Goal: Communication & Community: Ask a question

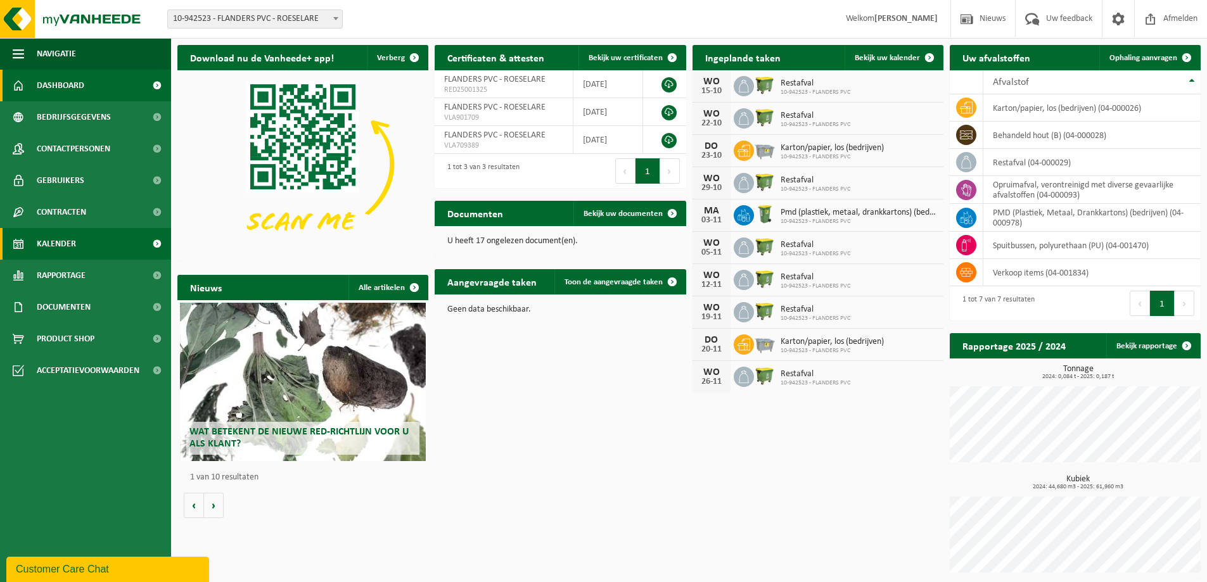
click at [83, 249] on link "Kalender" at bounding box center [85, 244] width 171 height 32
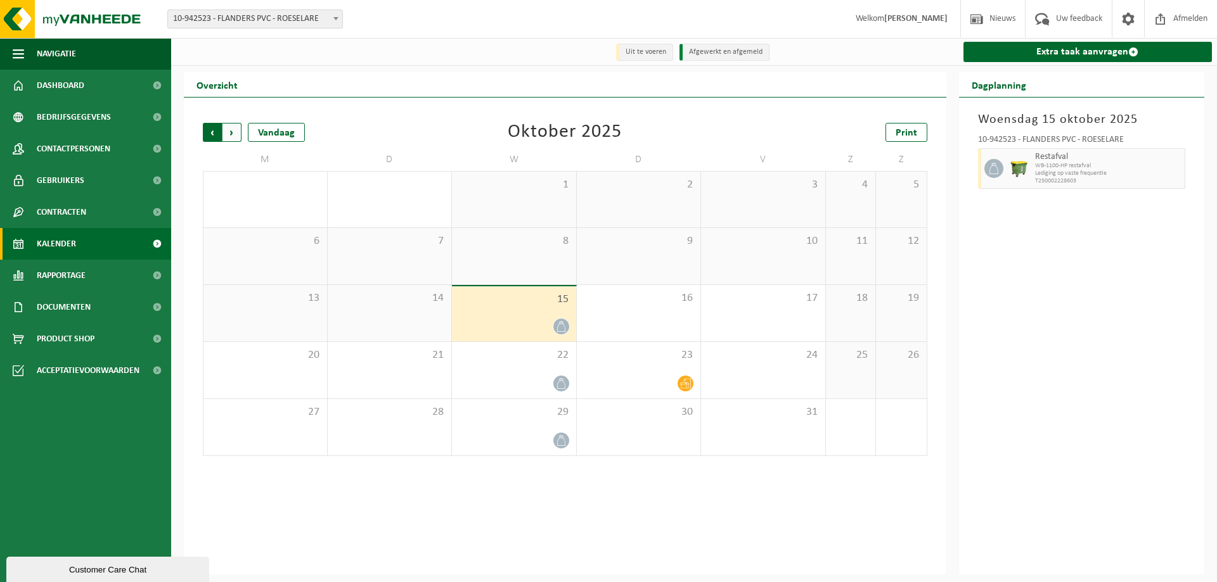
click at [231, 134] on span "Volgende" at bounding box center [231, 132] width 19 height 19
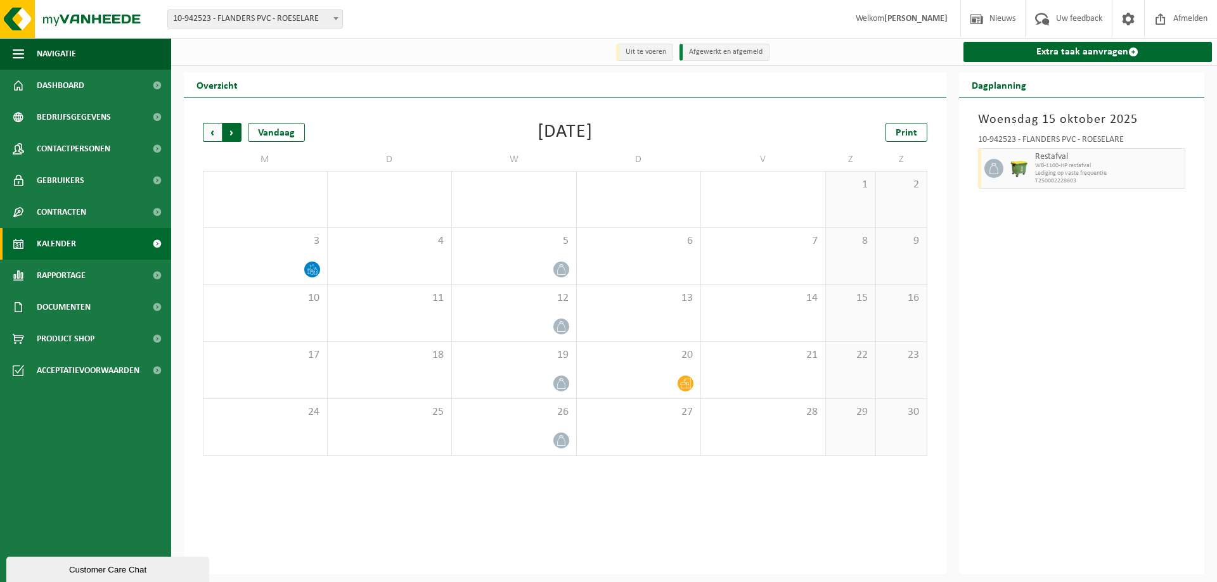
click at [208, 132] on span "Vorige" at bounding box center [212, 132] width 19 height 19
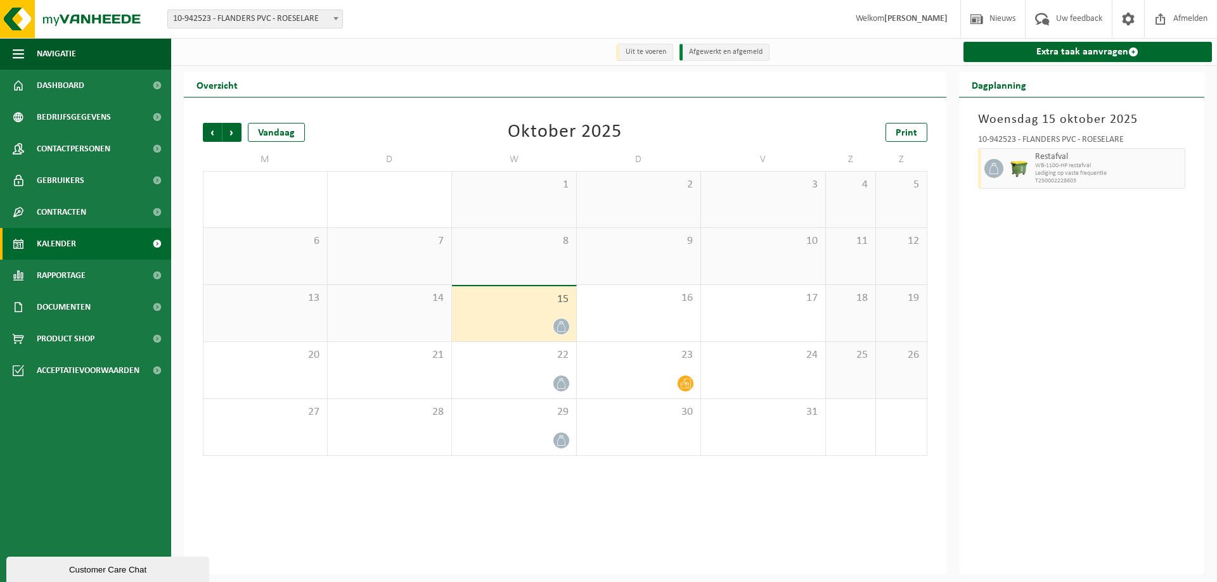
click at [56, 565] on div "Customer Care Chat" at bounding box center [108, 570] width 184 height 10
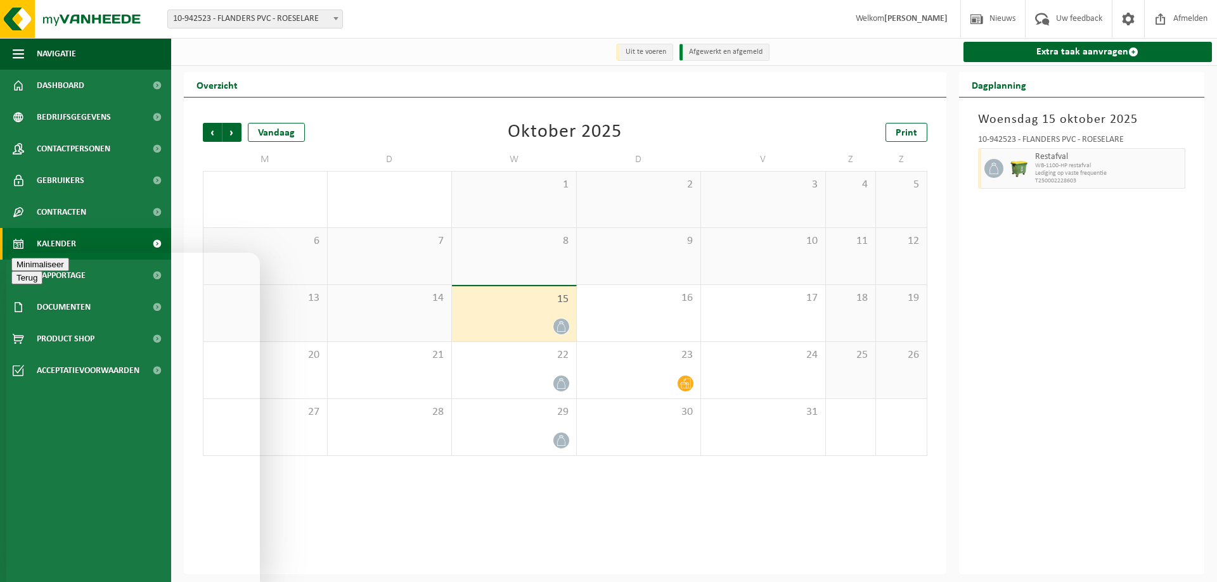
click at [29, 268] on button "Terug" at bounding box center [26, 264] width 31 height 13
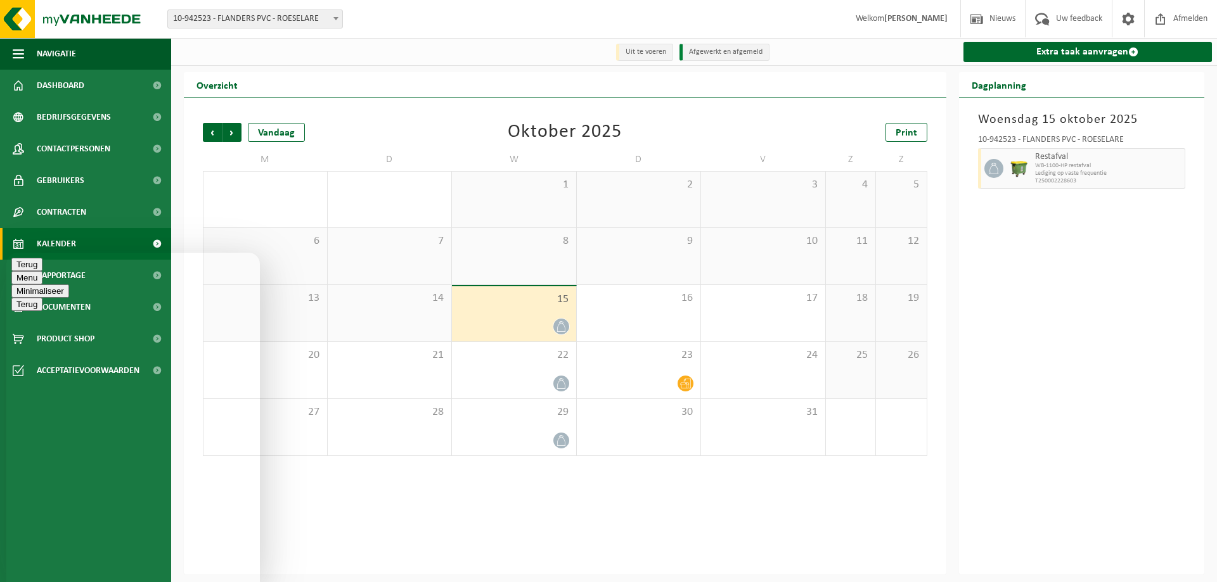
type textarea "kan het dat ze hier nog niet geweest zijn om de restafval op te halen?"
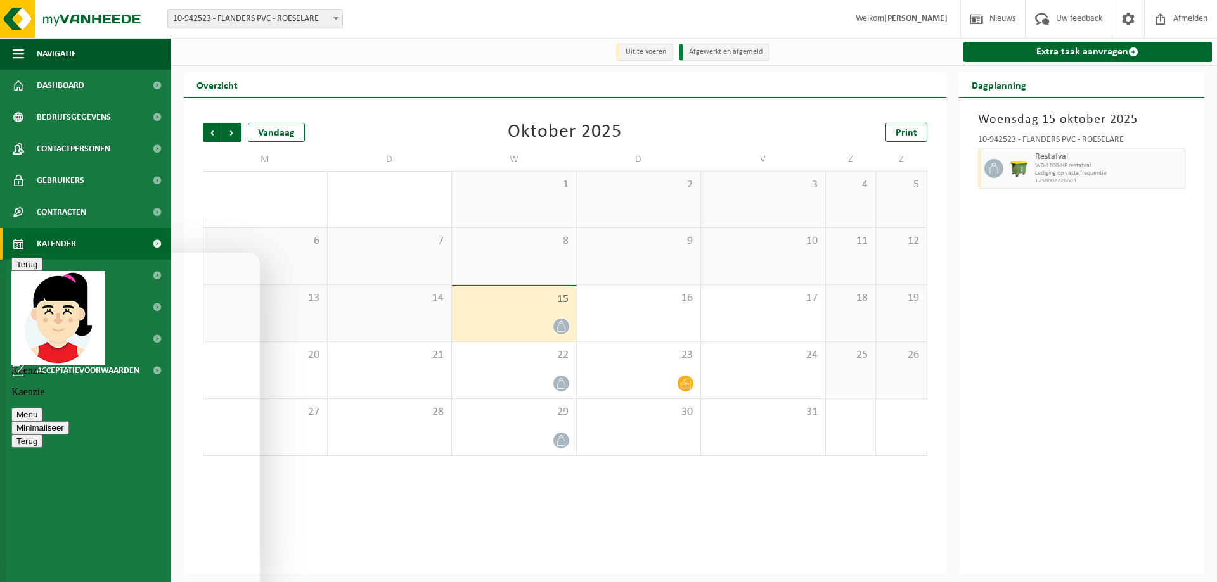
type textarea "zijn hier anders altijd heel vroeg"
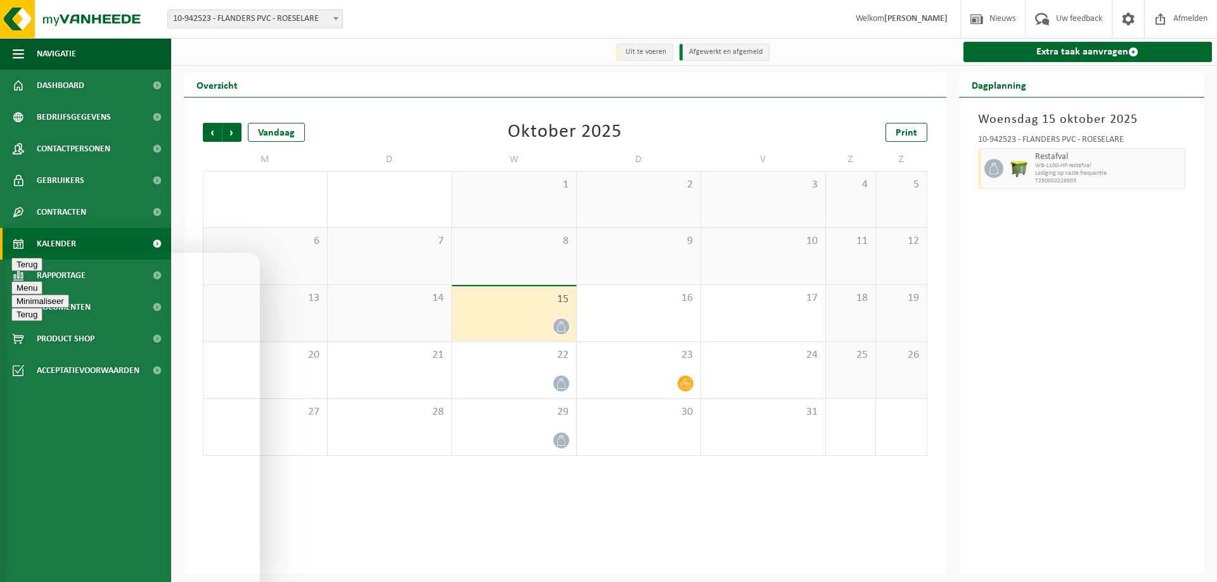
type textarea "ok"
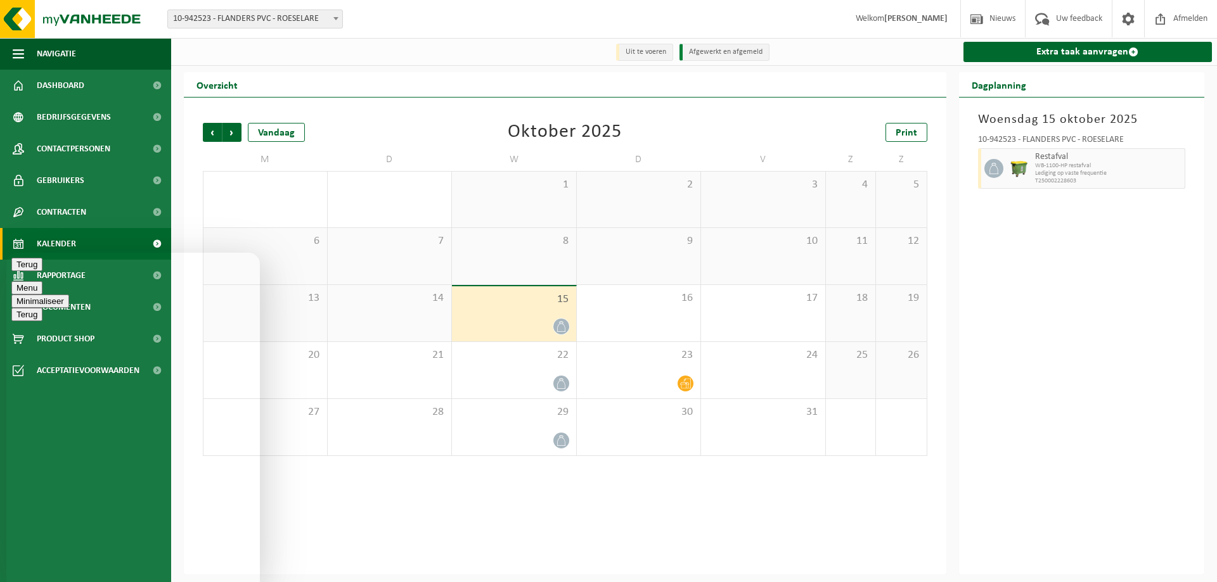
click at [69, 295] on button "Minimaliseer" at bounding box center [40, 301] width 58 height 13
